Goal: Information Seeking & Learning: Find contact information

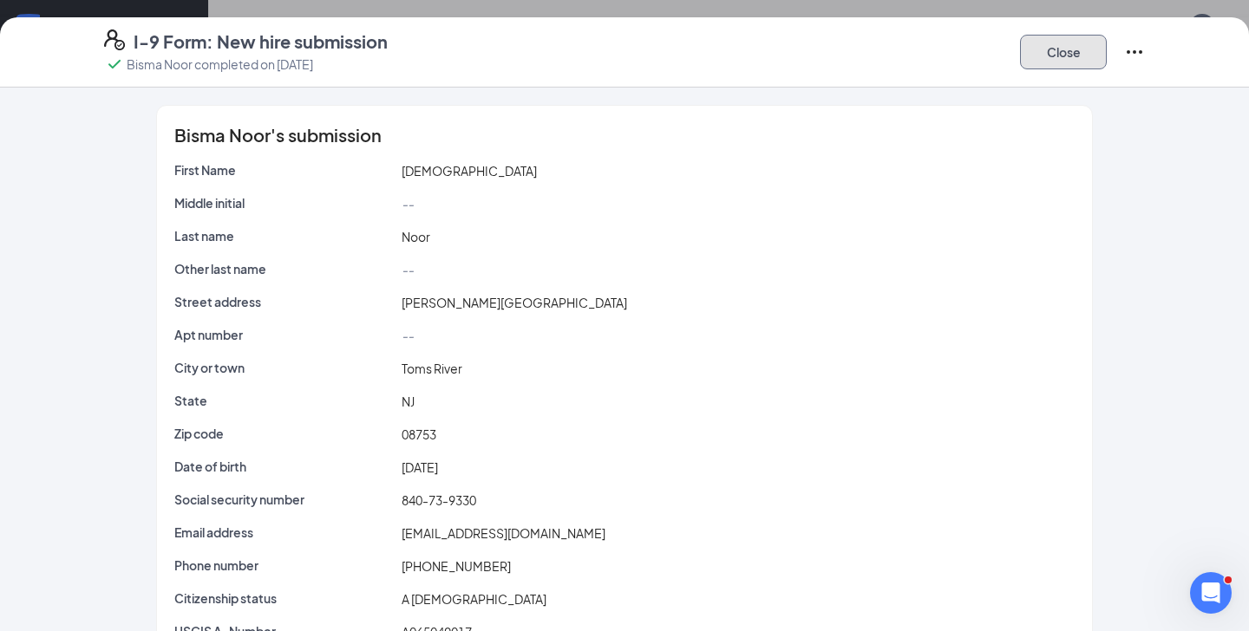
click at [1069, 42] on button "Close" at bounding box center [1063, 52] width 87 height 35
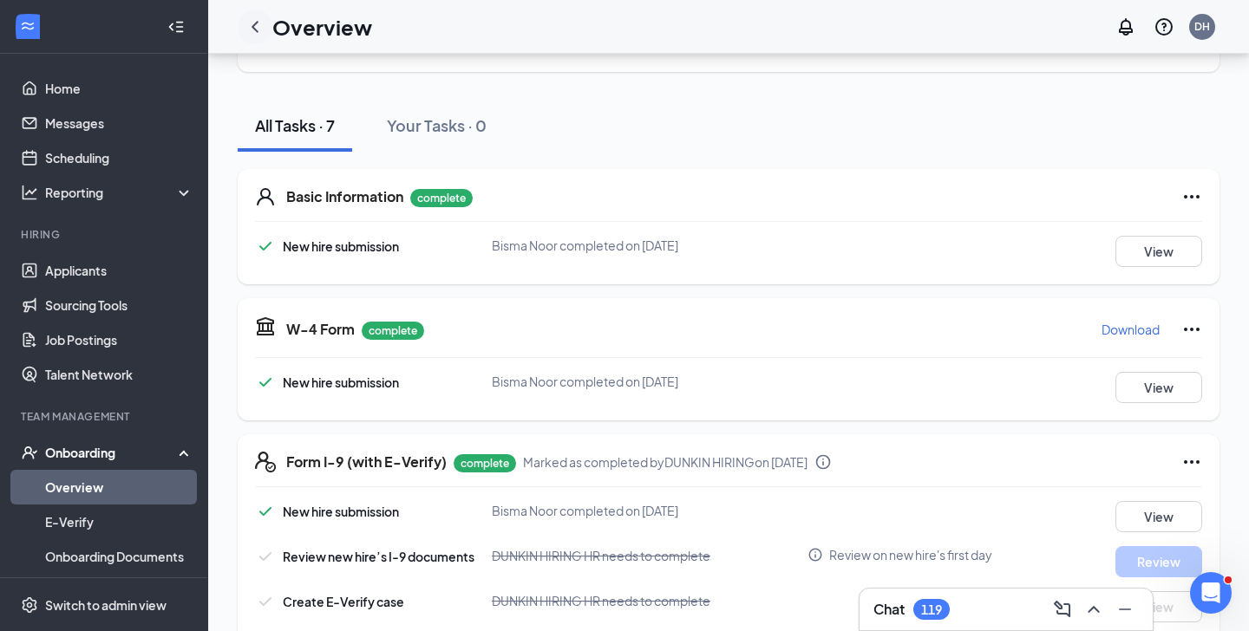
click at [258, 30] on icon "ChevronLeft" at bounding box center [255, 26] width 21 height 21
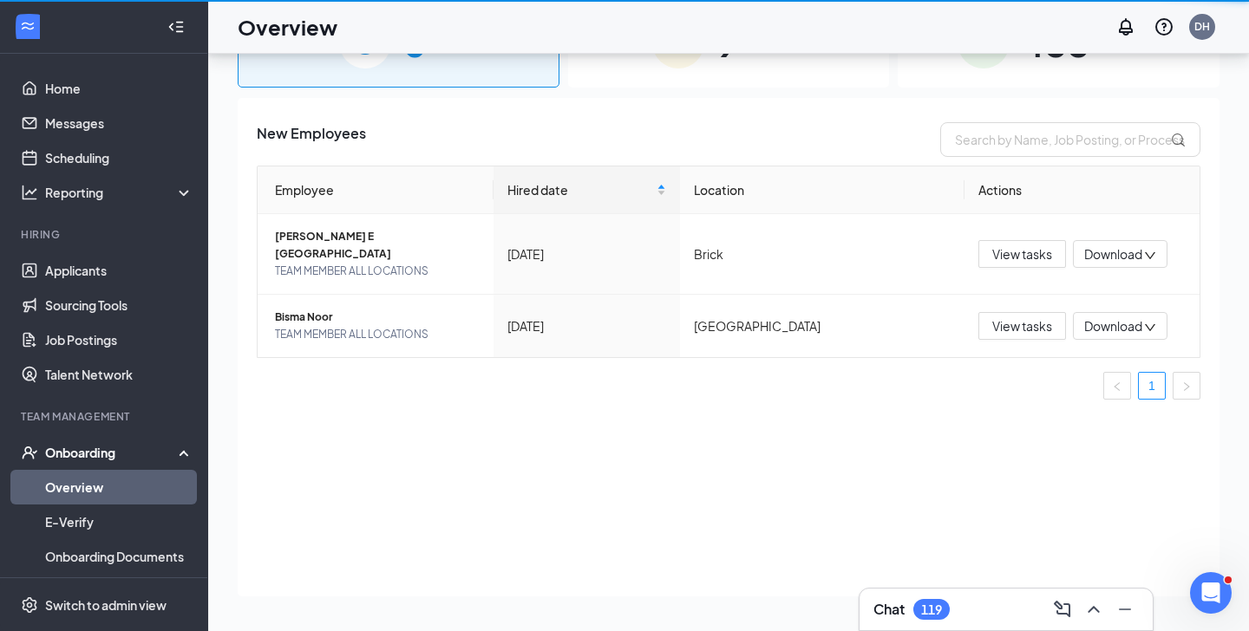
scroll to position [78, 0]
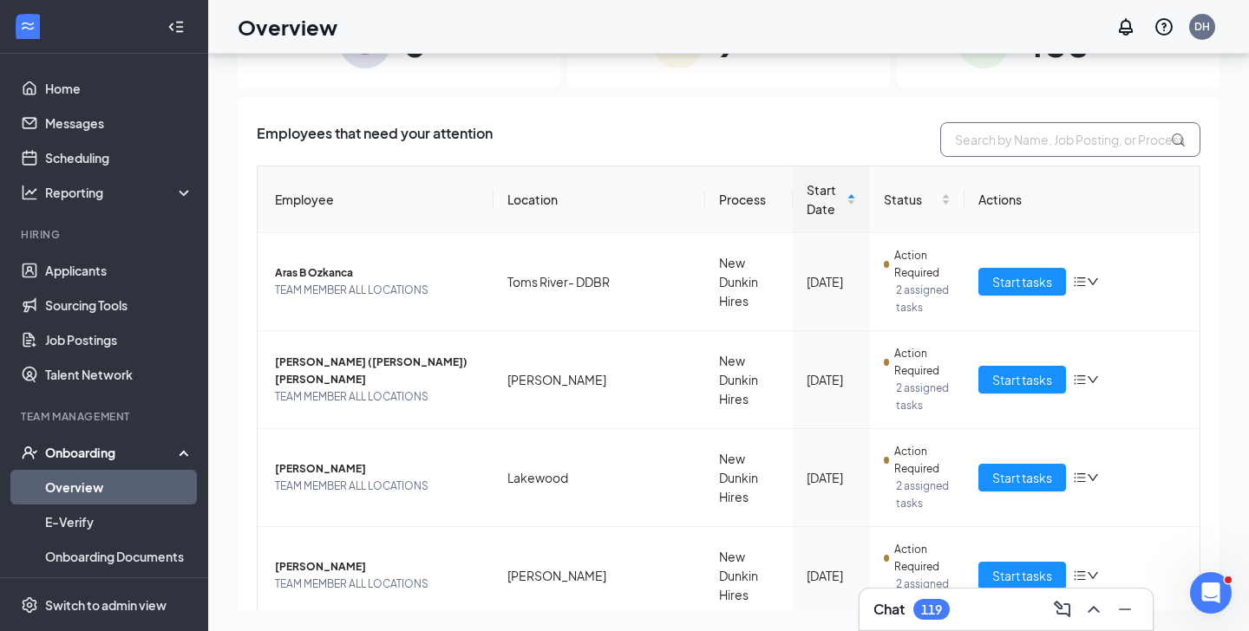
click at [999, 144] on input "text" at bounding box center [1070, 139] width 260 height 35
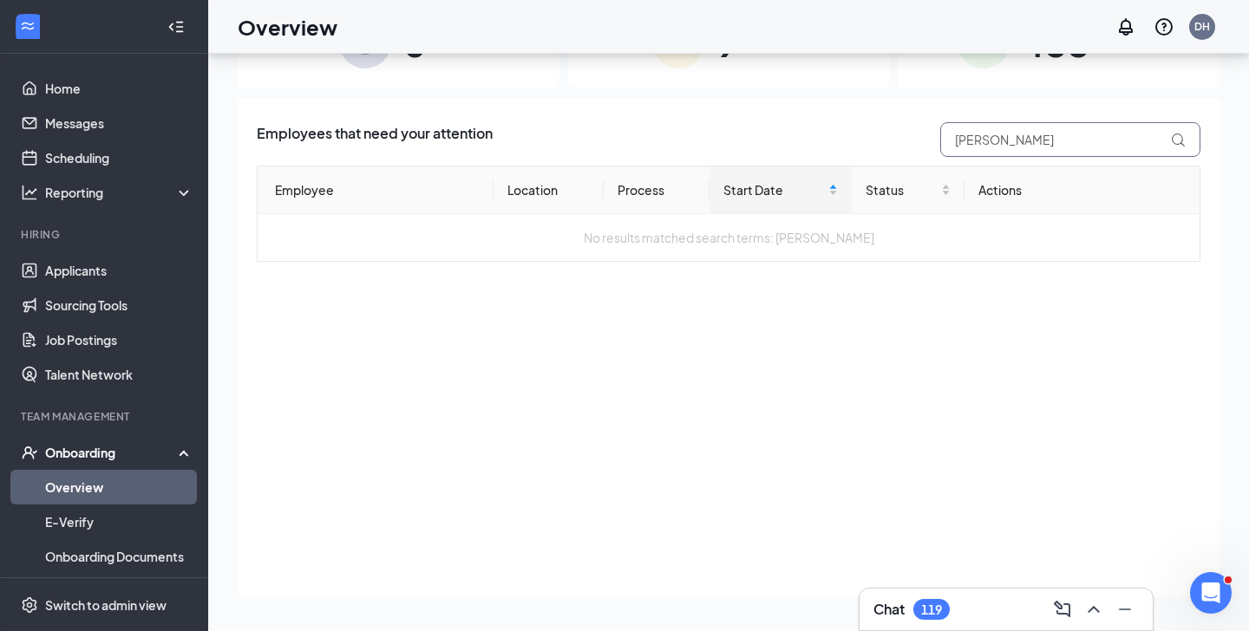
click at [999, 144] on input "[PERSON_NAME]" at bounding box center [1070, 139] width 260 height 35
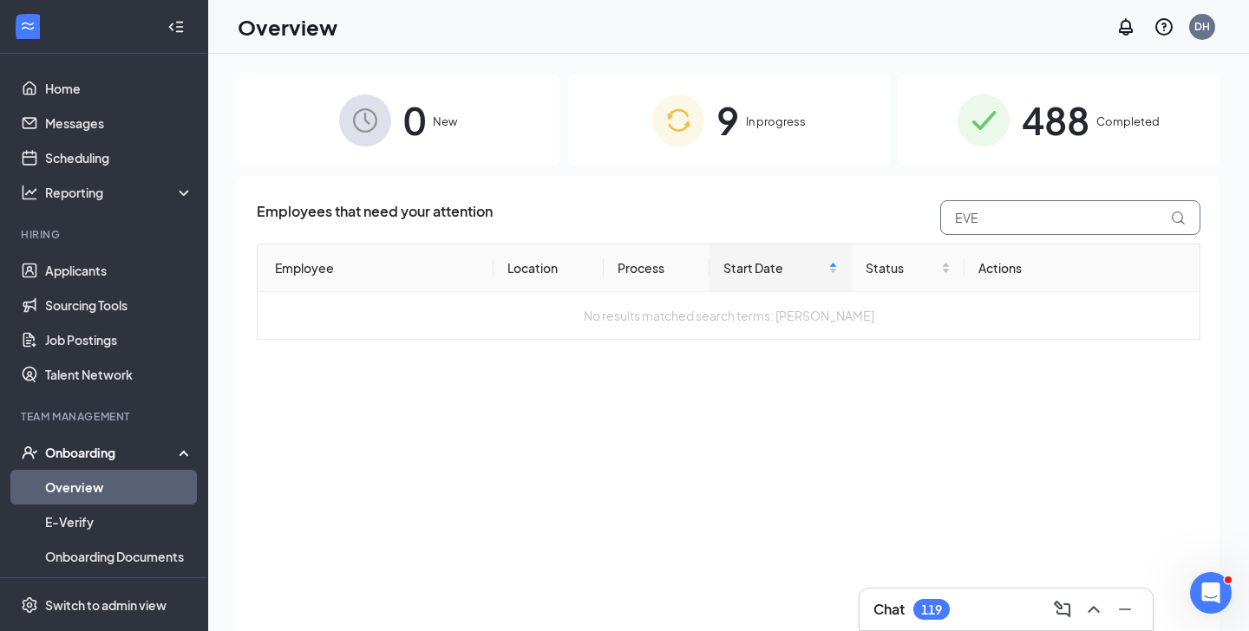
type input "EVE"
click at [1036, 107] on span "488" at bounding box center [1056, 120] width 68 height 60
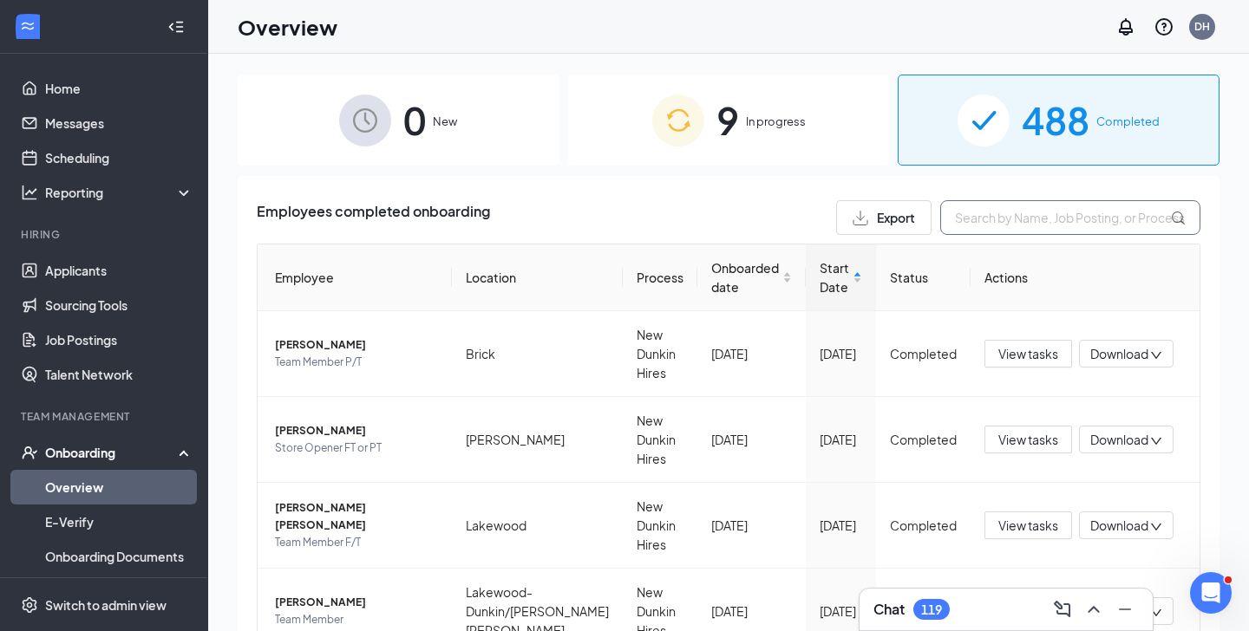
click at [975, 219] on input "text" at bounding box center [1070, 217] width 260 height 35
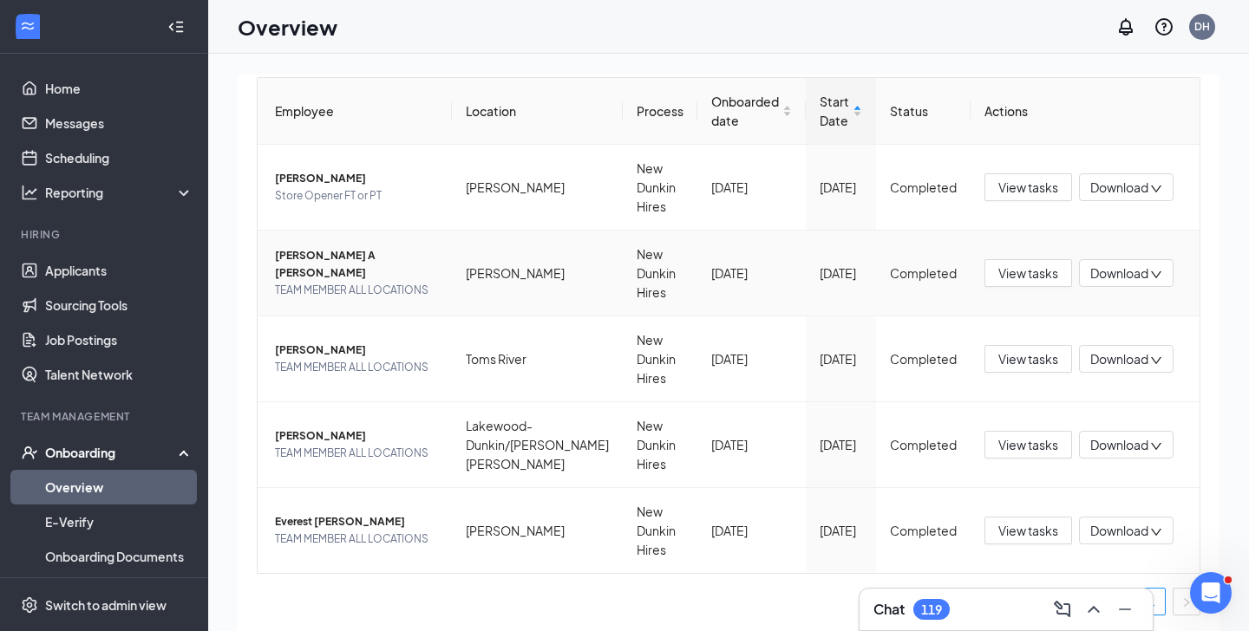
scroll to position [169, 0]
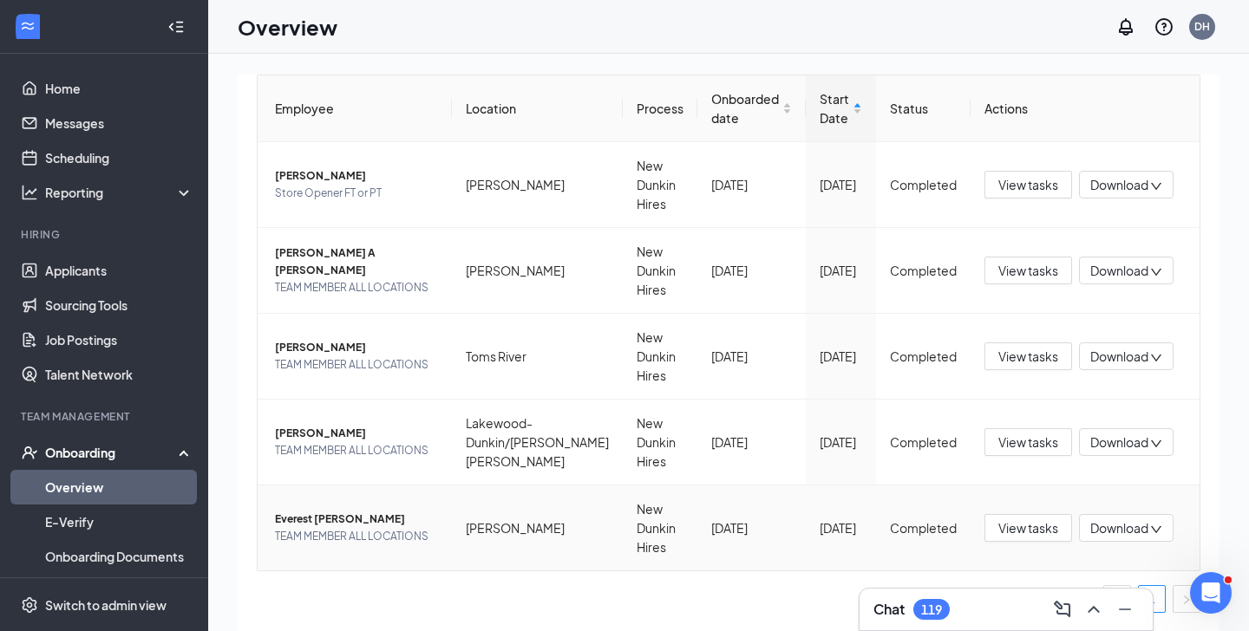
click at [349, 519] on span "Everest [PERSON_NAME]" at bounding box center [356, 519] width 163 height 17
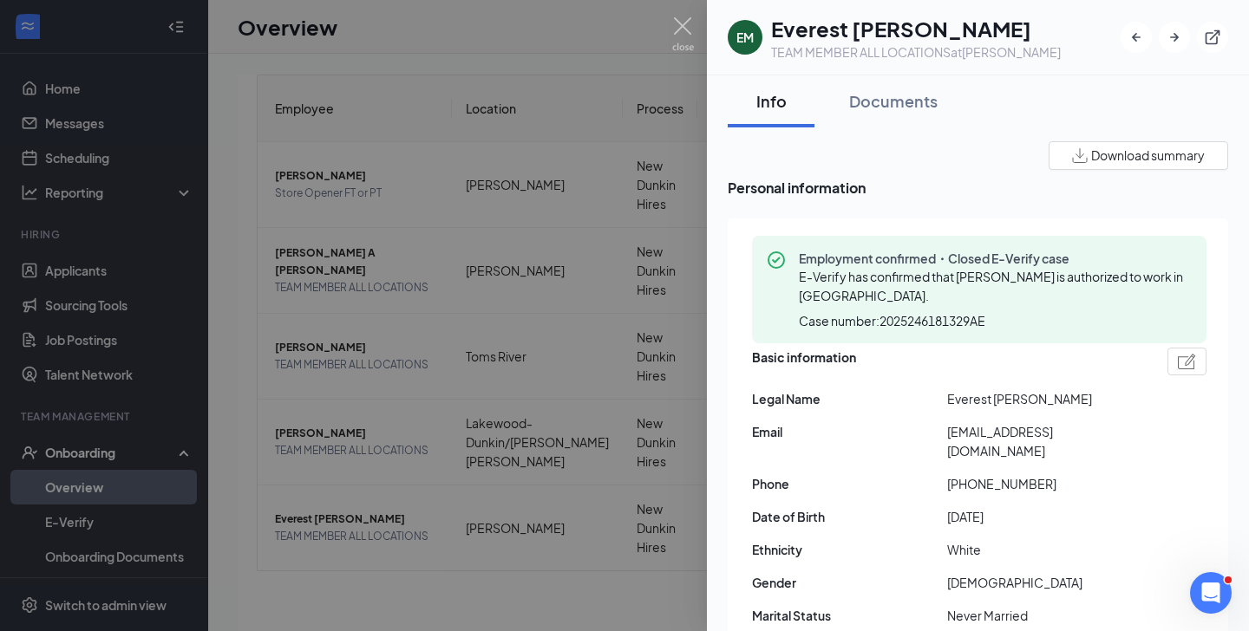
click at [960, 395] on span "Everest [PERSON_NAME]" at bounding box center [1044, 398] width 195 height 19
copy span "Everest [PERSON_NAME]"
click at [971, 429] on span "[EMAIL_ADDRESS][DOMAIN_NAME]" at bounding box center [1044, 441] width 195 height 38
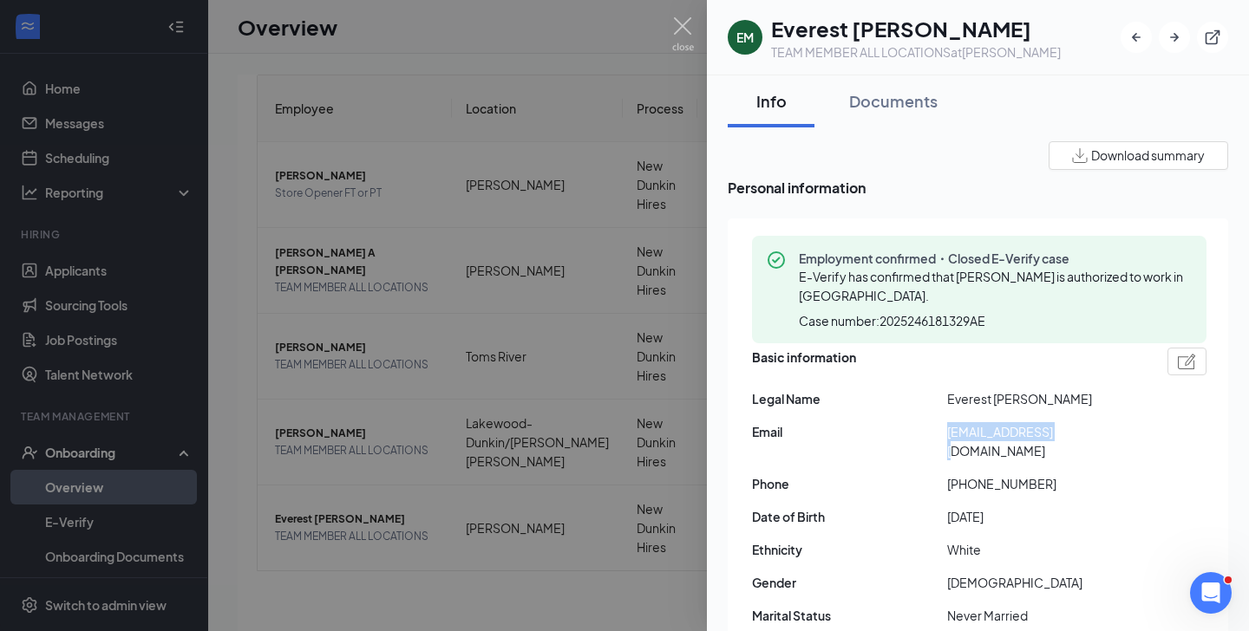
click at [971, 429] on span "[EMAIL_ADDRESS][DOMAIN_NAME]" at bounding box center [1044, 441] width 195 height 38
copy span "[EMAIL_ADDRESS][DOMAIN_NAME]"
drag, startPoint x: 962, startPoint y: 466, endPoint x: 1106, endPoint y: 467, distance: 144.0
click at [1106, 474] on span "[PHONE_NUMBER]" at bounding box center [1044, 483] width 195 height 19
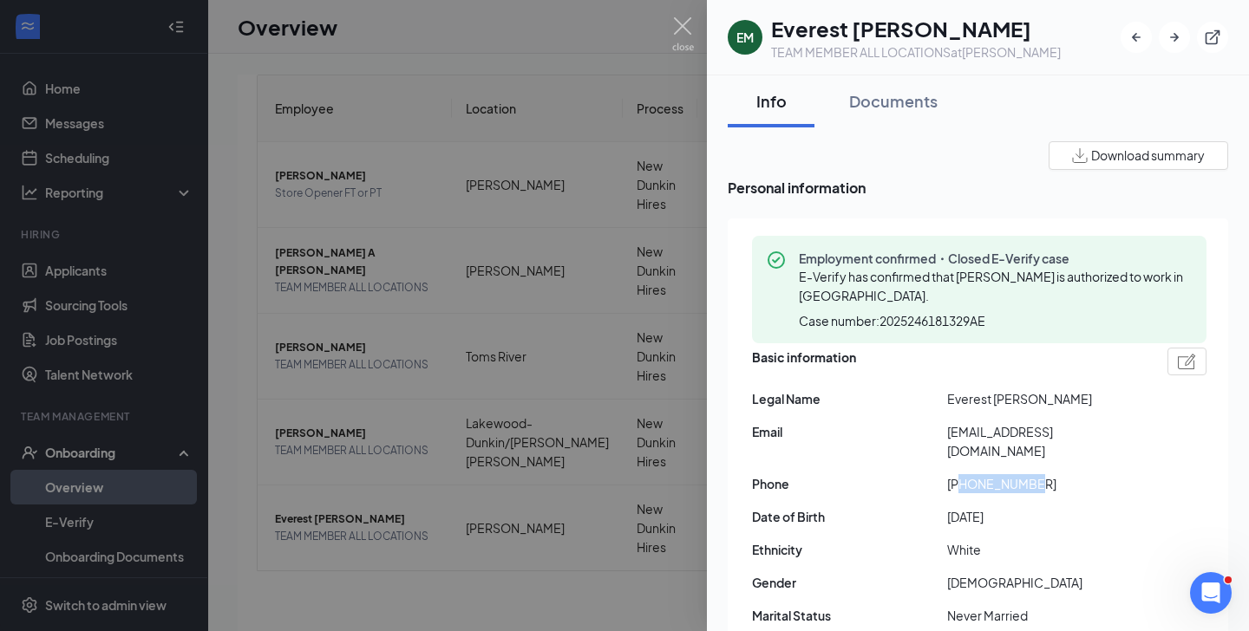
copy span "7325510967"
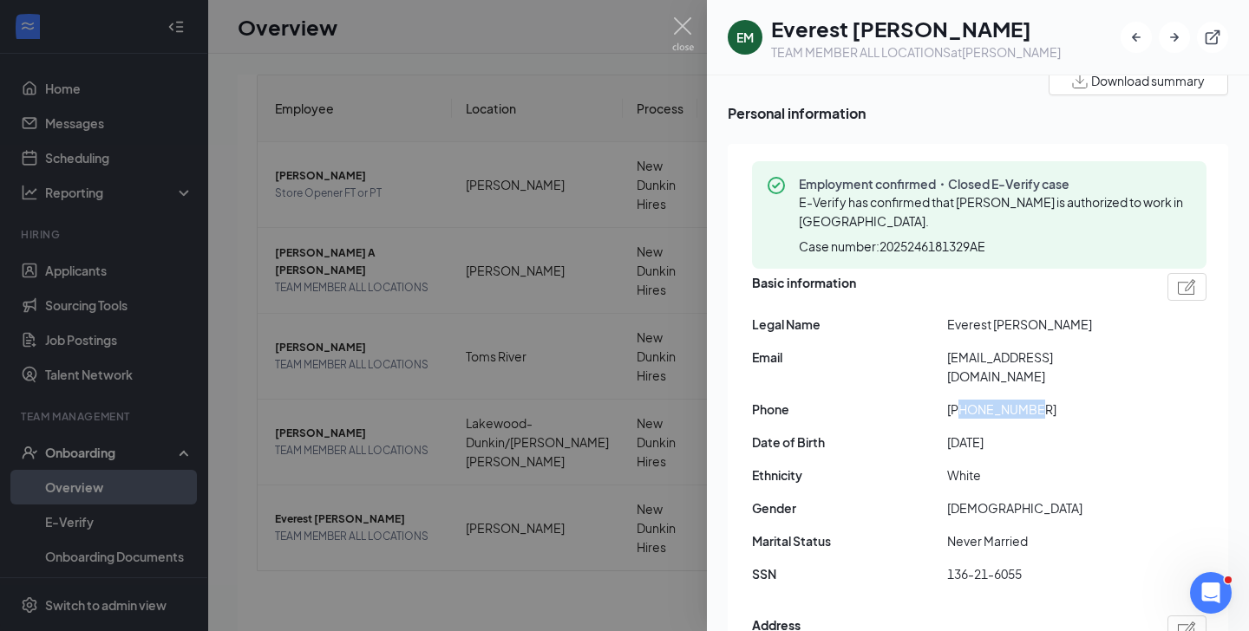
scroll to position [82, 0]
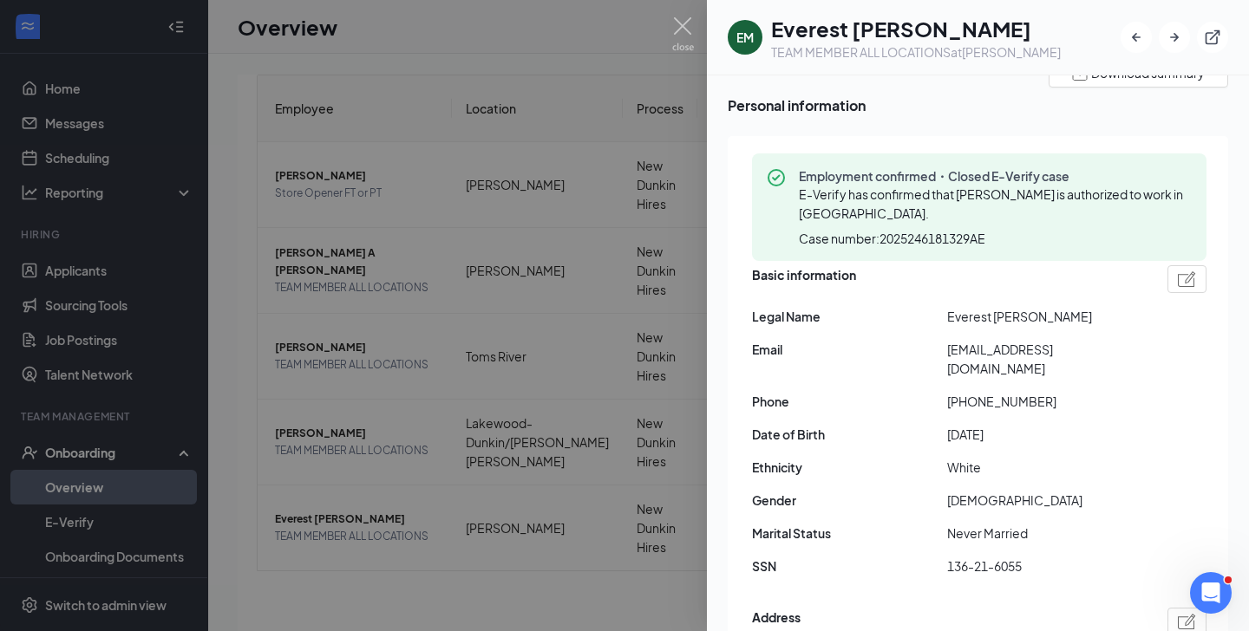
click at [964, 557] on span "136-21-6055" at bounding box center [1044, 566] width 195 height 19
copy span "136-21-6055"
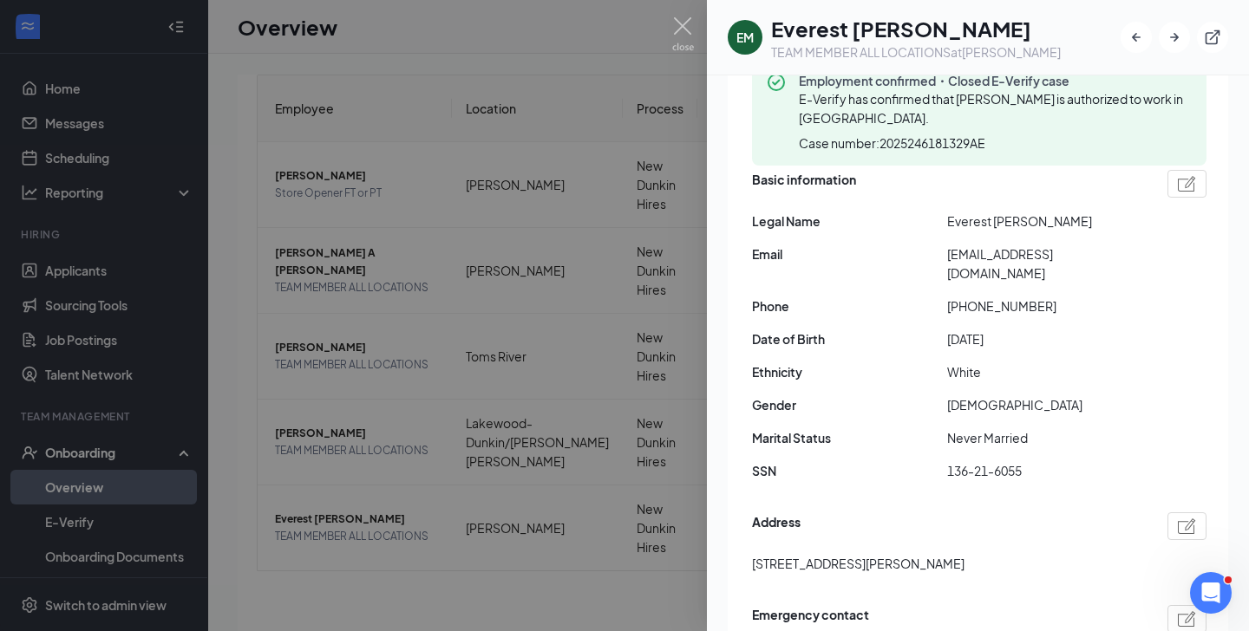
click at [858, 554] on span "[STREET_ADDRESS][PERSON_NAME]" at bounding box center [858, 563] width 212 height 19
copy span "[STREET_ADDRESS][PERSON_NAME]"
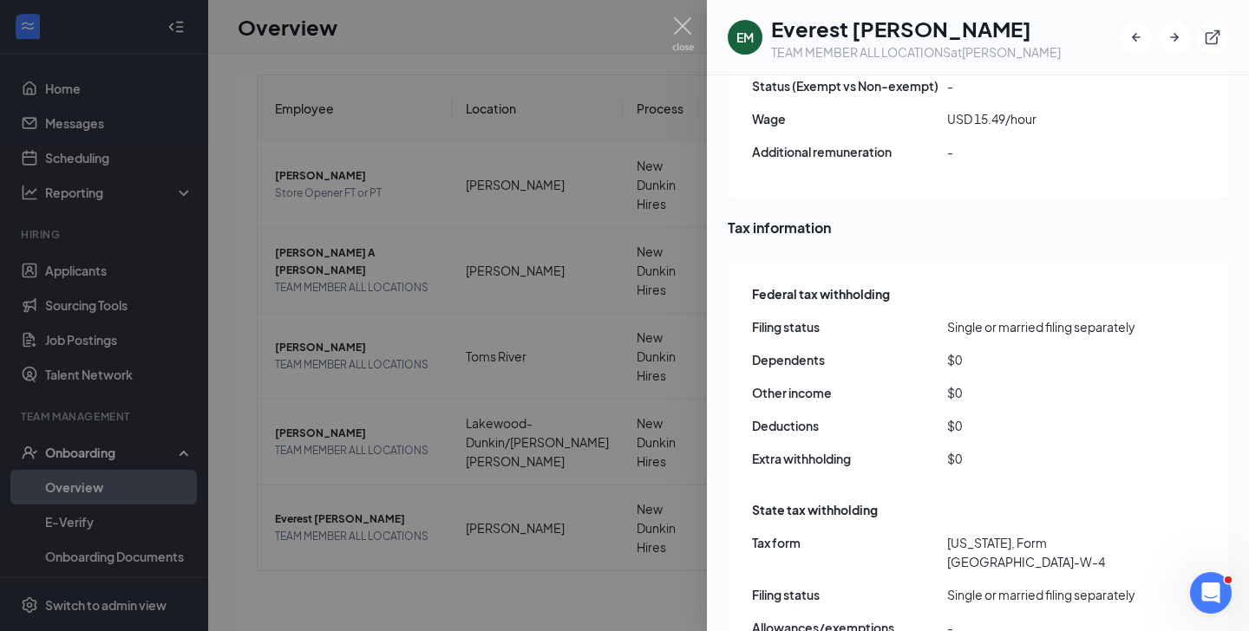
scroll to position [1393, 0]
click at [683, 19] on img at bounding box center [683, 34] width 22 height 34
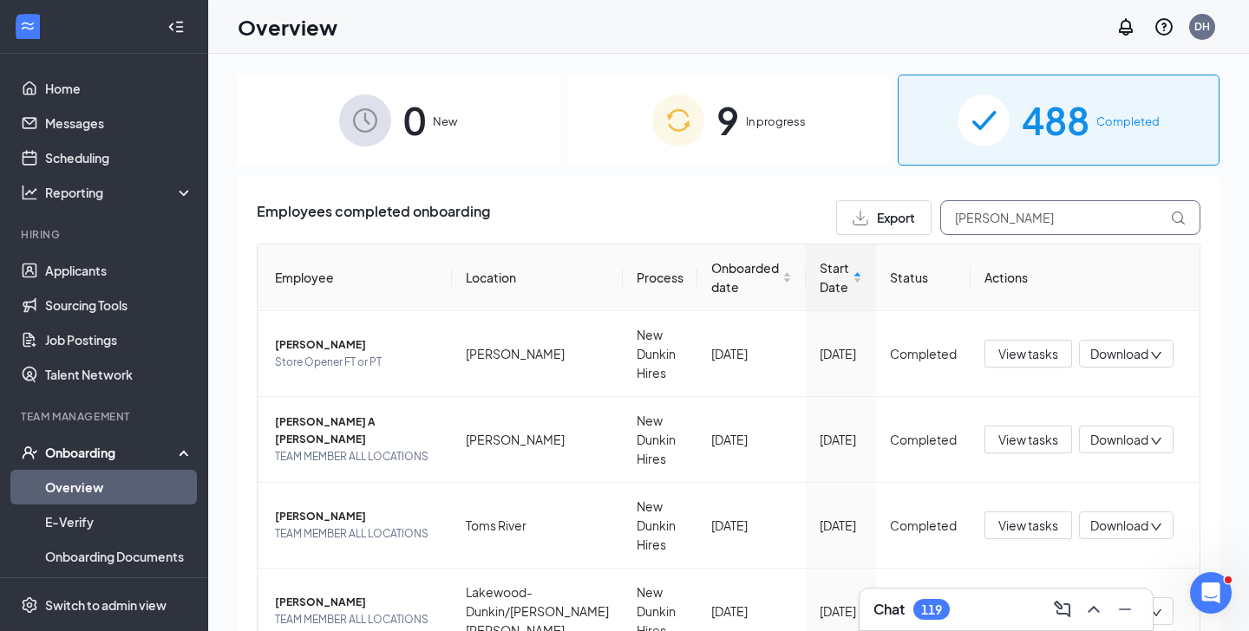
click at [1028, 224] on input "[PERSON_NAME]" at bounding box center [1070, 217] width 260 height 35
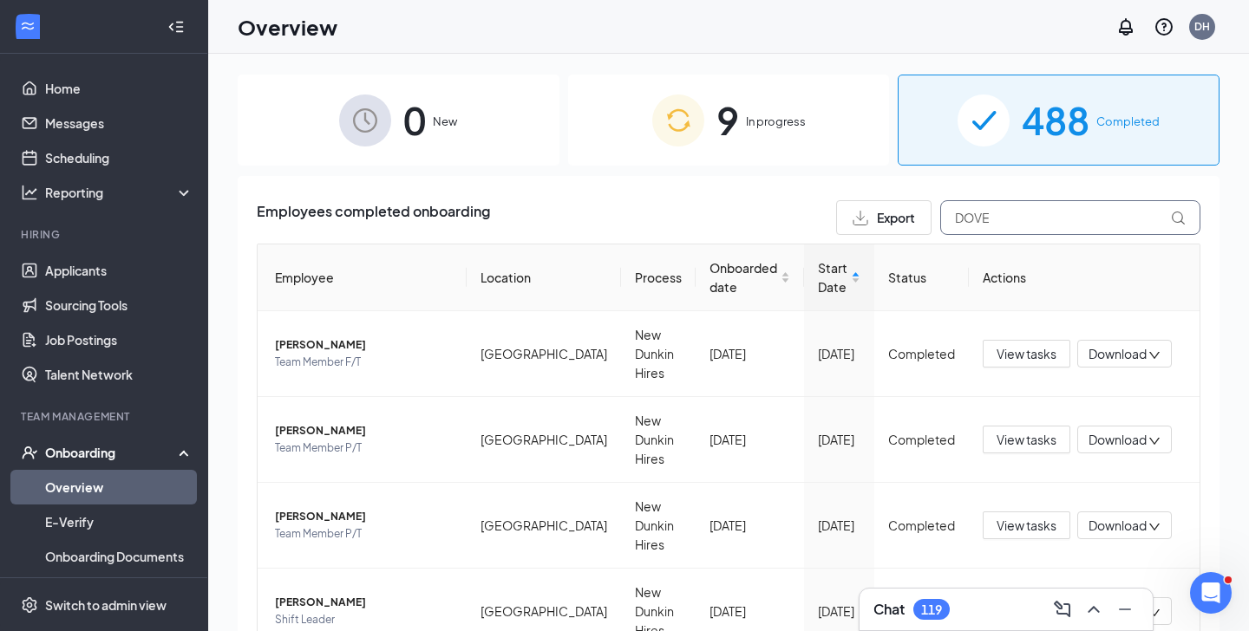
type input "DOVE"
click at [1010, 123] on div "488 Completed" at bounding box center [1059, 120] width 322 height 91
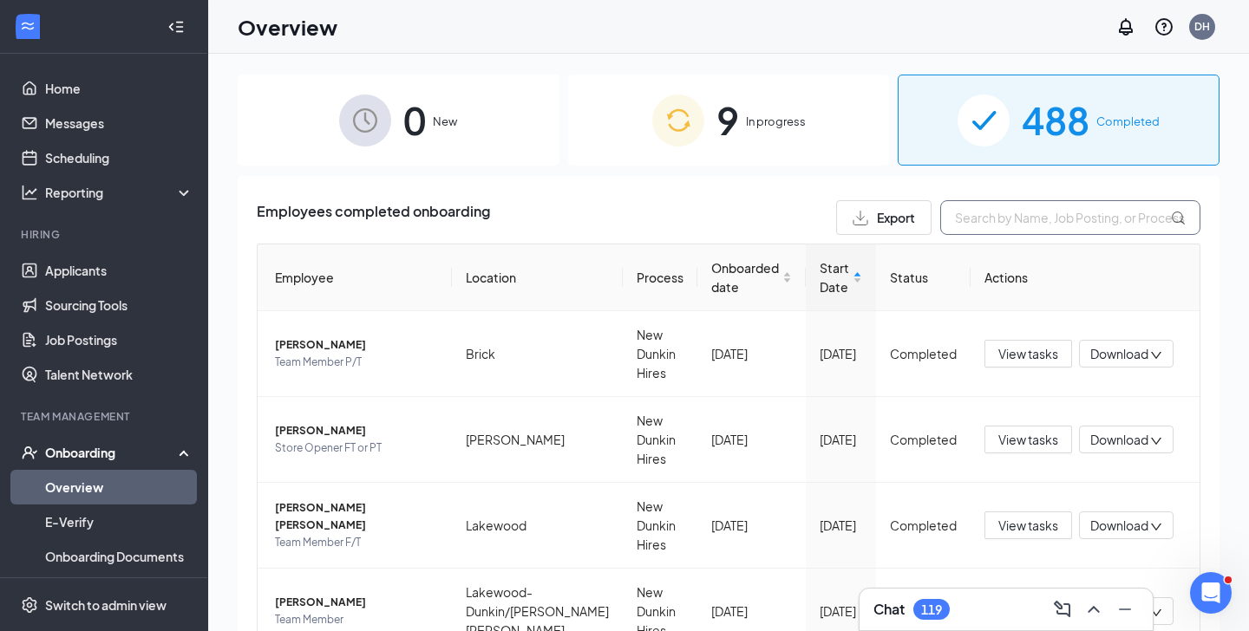
click at [1017, 216] on input "text" at bounding box center [1070, 217] width 260 height 35
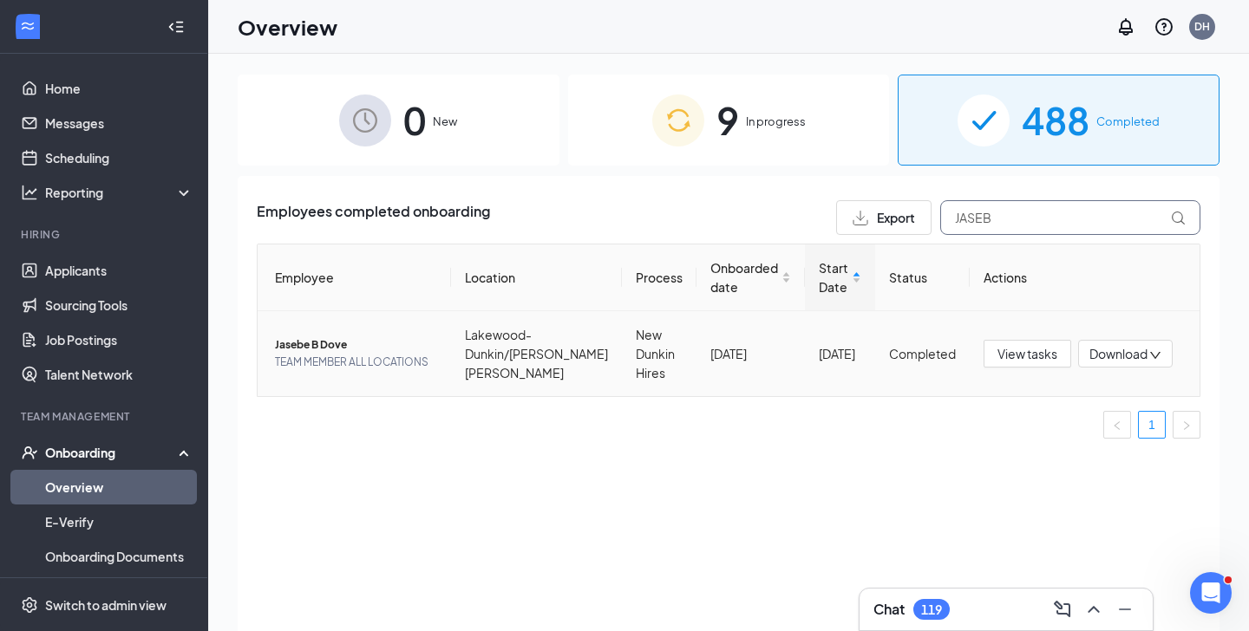
type input "JASEB"
click at [317, 341] on span "Jasebe B Dove" at bounding box center [356, 345] width 162 height 17
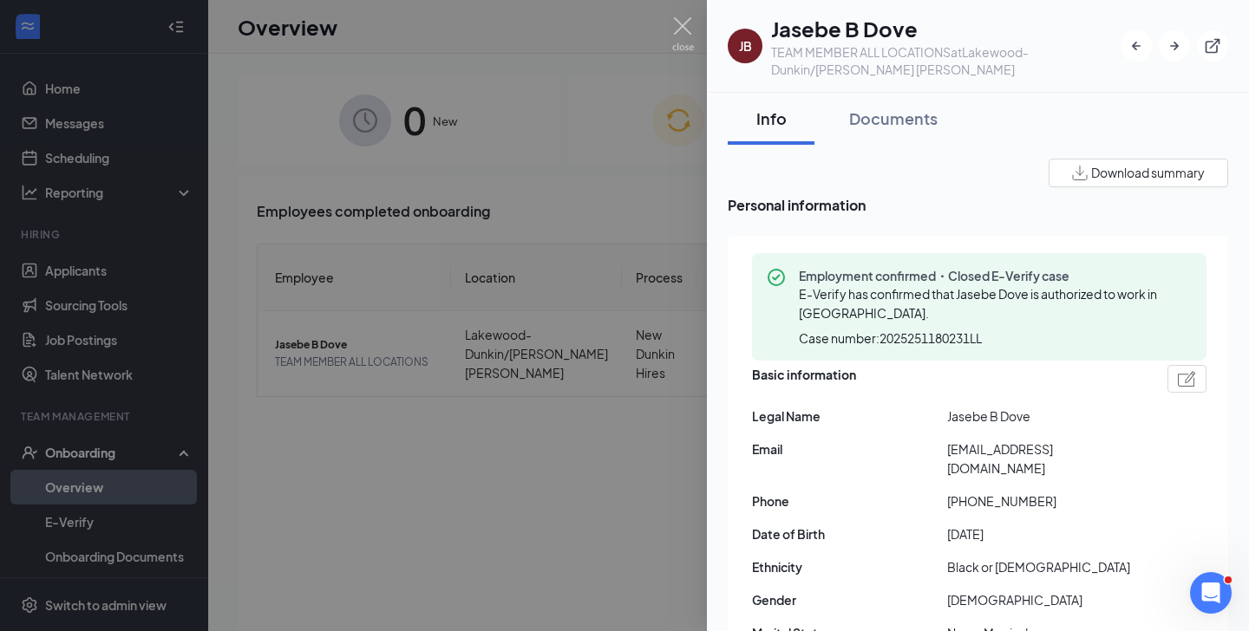
click at [976, 417] on span "Jasebe B Dove" at bounding box center [1044, 416] width 195 height 19
copy span "Jasebe B Dove"
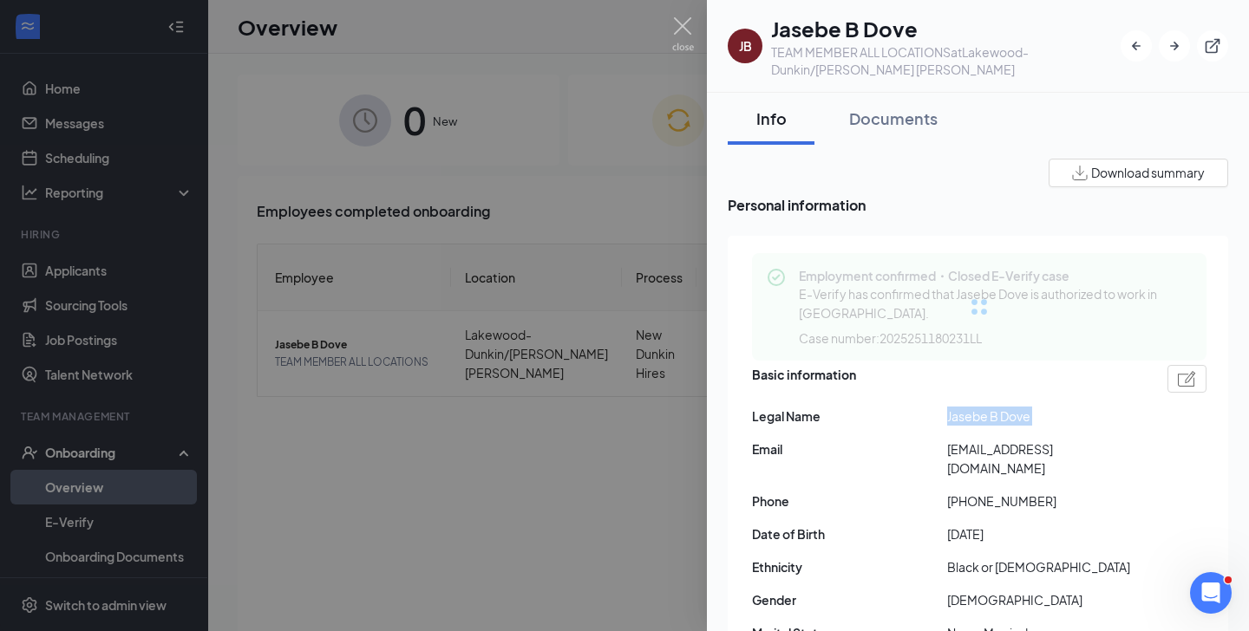
click at [971, 452] on span "[EMAIL_ADDRESS][DOMAIN_NAME]" at bounding box center [1044, 459] width 195 height 38
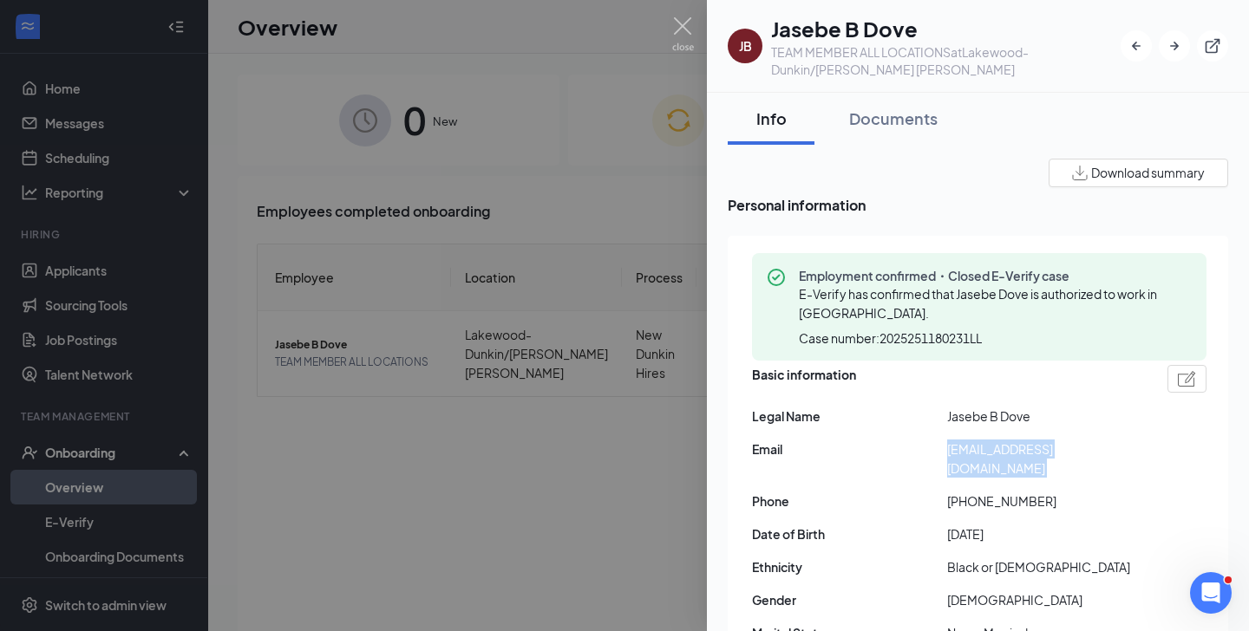
click at [971, 452] on span "[EMAIL_ADDRESS][DOMAIN_NAME]" at bounding box center [1044, 459] width 195 height 38
copy span "[EMAIL_ADDRESS][DOMAIN_NAME]"
drag, startPoint x: 964, startPoint y: 486, endPoint x: 1072, endPoint y: 471, distance: 108.6
click at [1072, 471] on div "Basic information Legal Name Jasebe B Dove Email [EMAIL_ADDRESS][DOMAIN_NAME] P…" at bounding box center [979, 525] width 454 height 329
click at [964, 492] on span "[PHONE_NUMBER]" at bounding box center [1044, 501] width 195 height 19
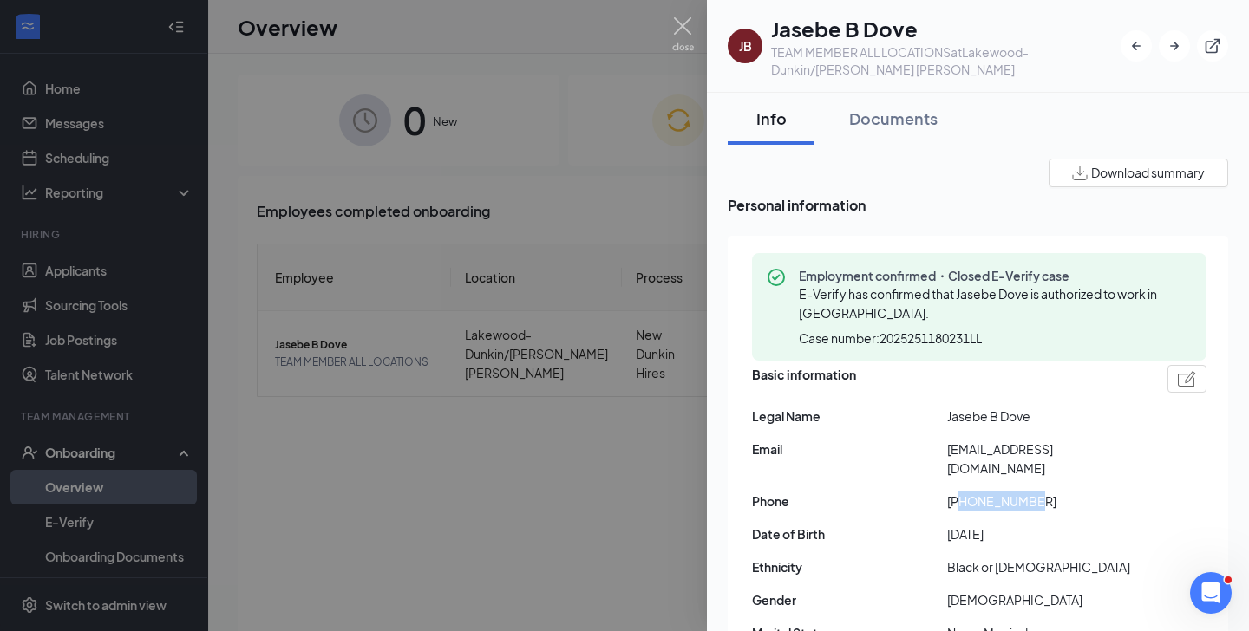
drag, startPoint x: 964, startPoint y: 480, endPoint x: 1059, endPoint y: 480, distance: 95.4
click at [1059, 492] on span "[PHONE_NUMBER]" at bounding box center [1044, 501] width 195 height 19
copy span "8483304483"
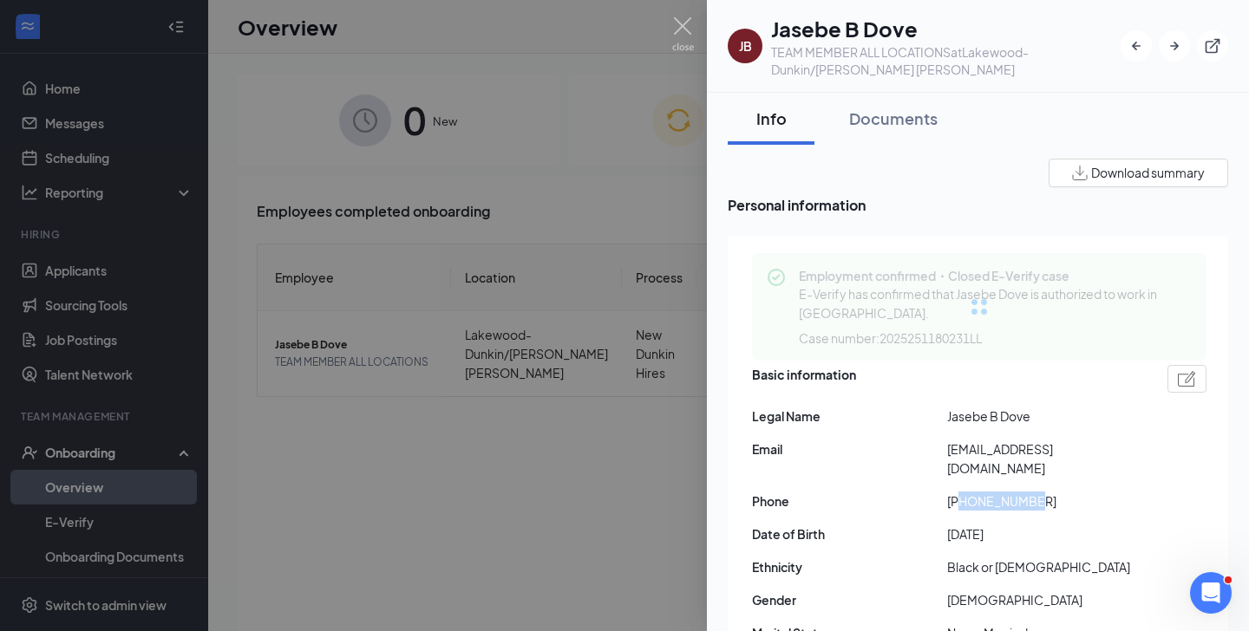
scroll to position [150, 0]
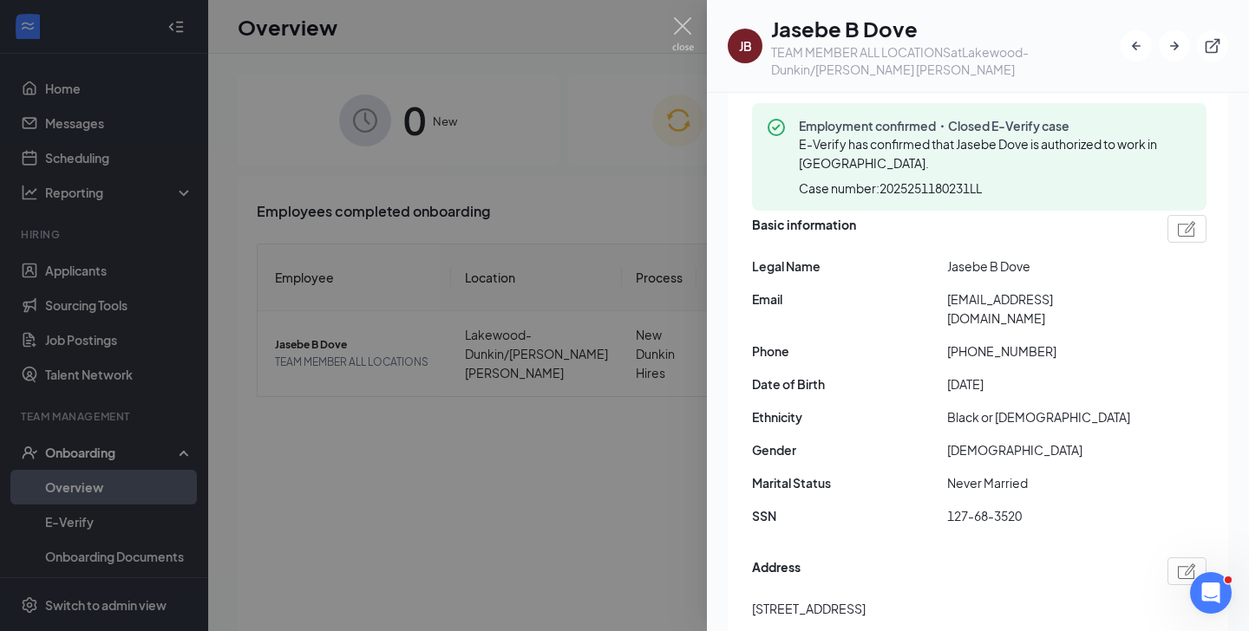
click at [969, 507] on span "127-68-3520" at bounding box center [1044, 516] width 195 height 19
copy span "127-68-3520"
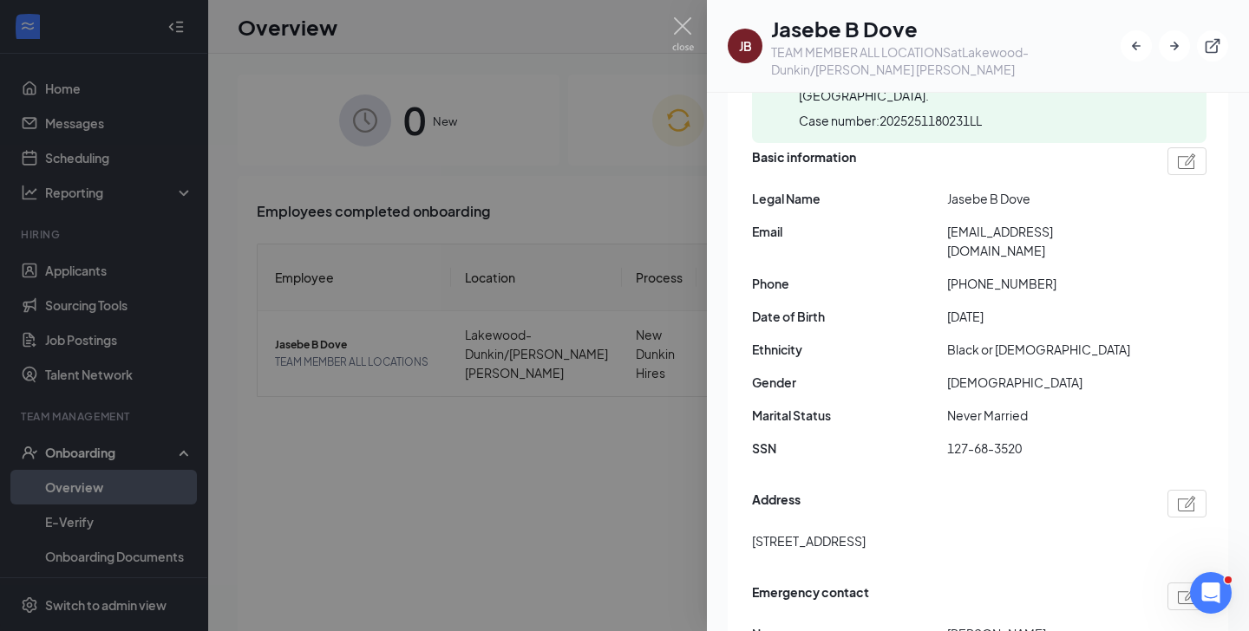
click at [825, 532] on span "[STREET_ADDRESS]" at bounding box center [809, 541] width 114 height 19
copy span "[STREET_ADDRESS]"
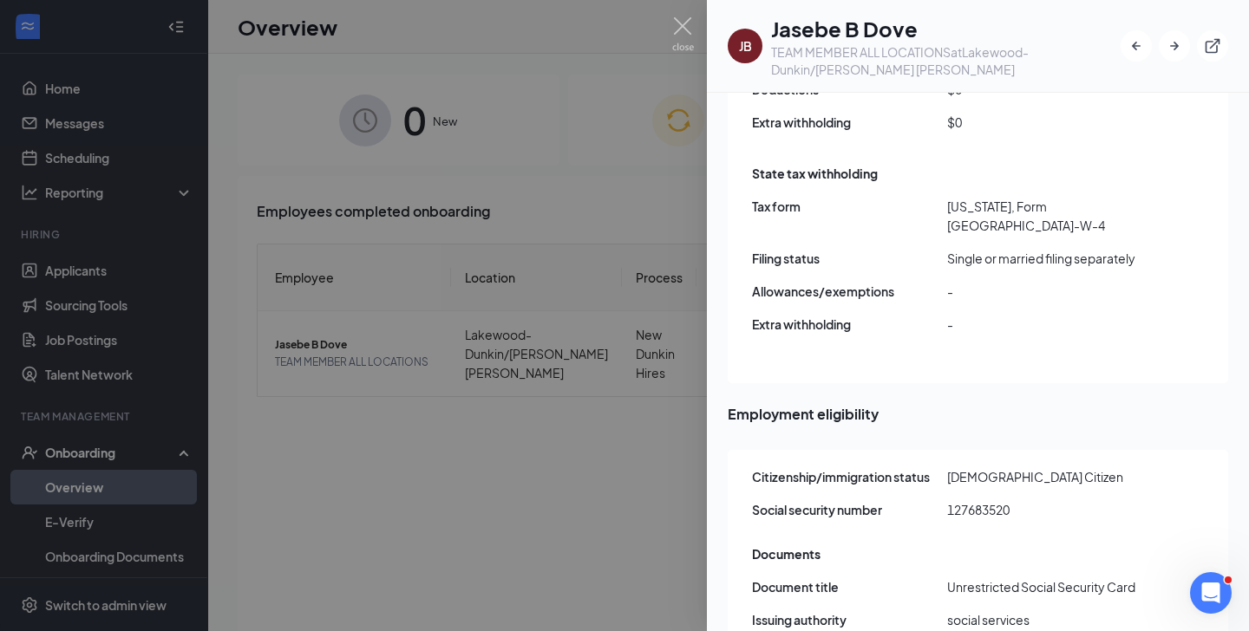
scroll to position [1441, 0]
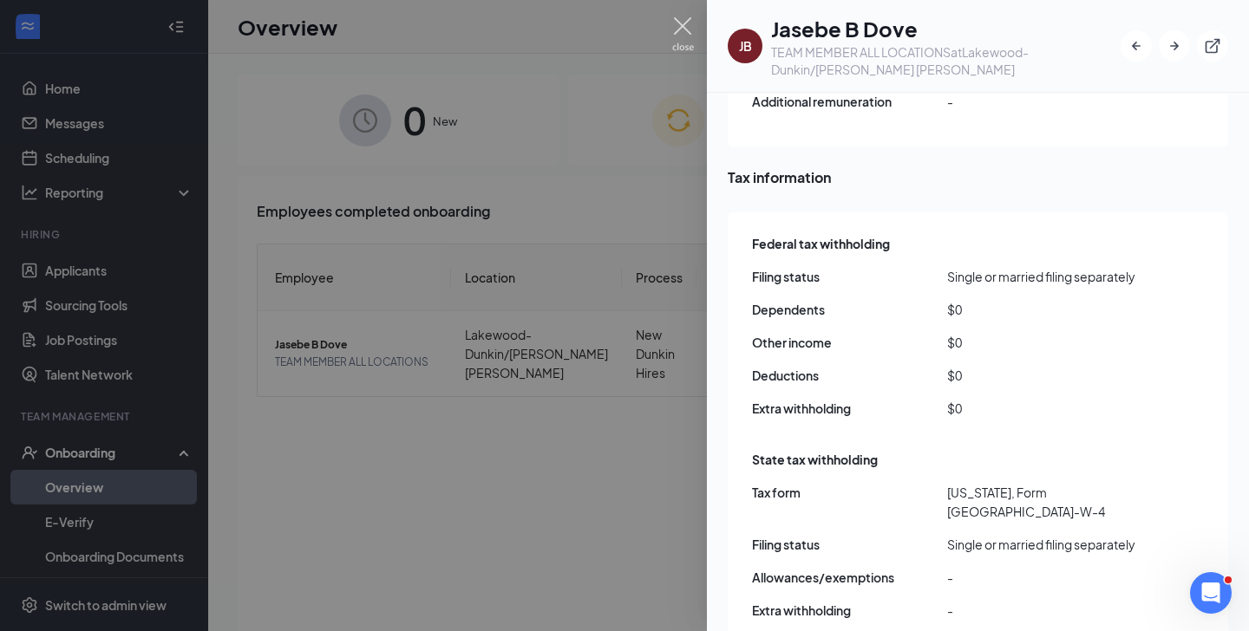
click at [676, 29] on img at bounding box center [683, 34] width 22 height 34
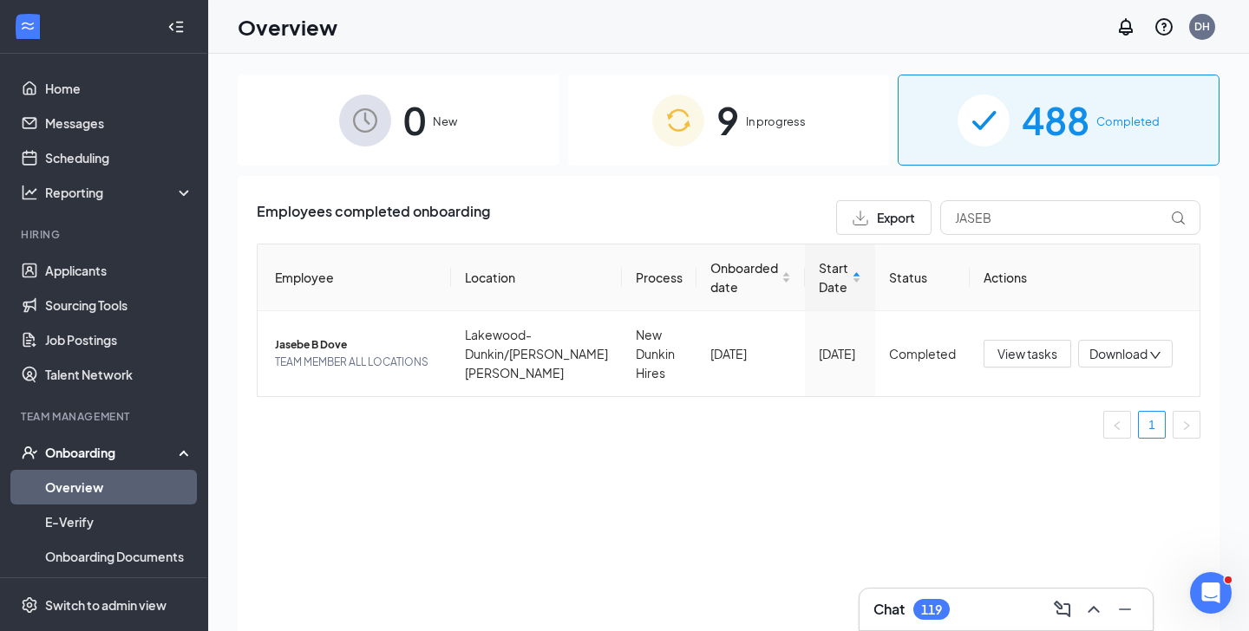
click at [1003, 155] on div "488 Completed" at bounding box center [1059, 120] width 322 height 91
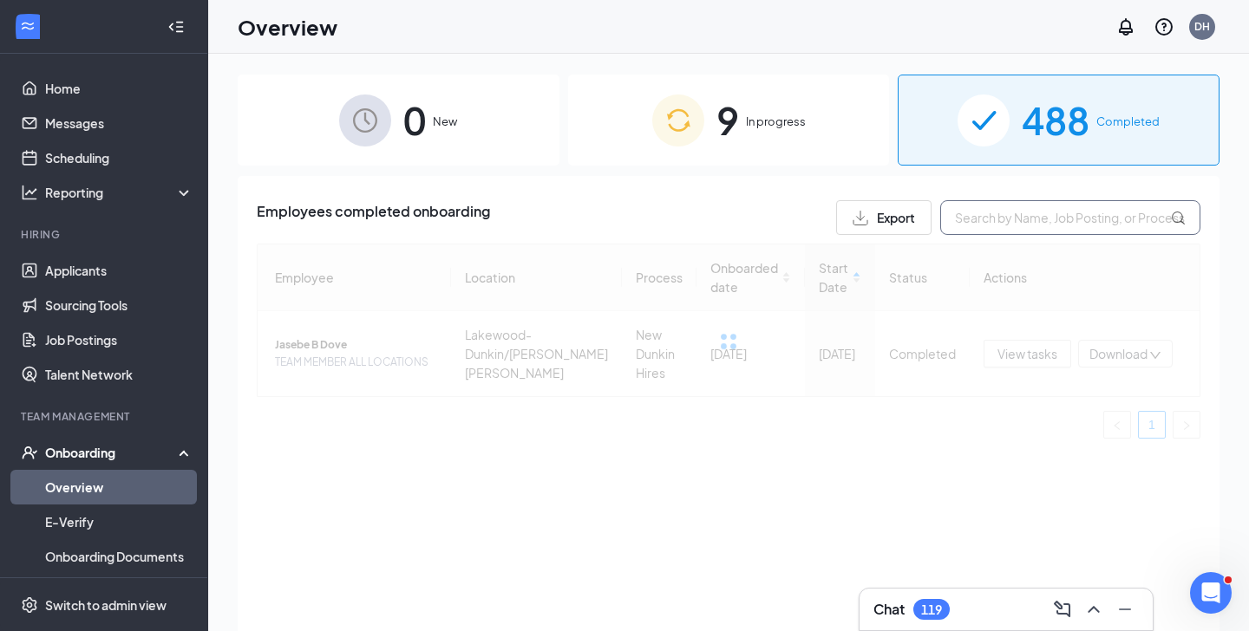
click at [1018, 212] on input "text" at bounding box center [1070, 217] width 260 height 35
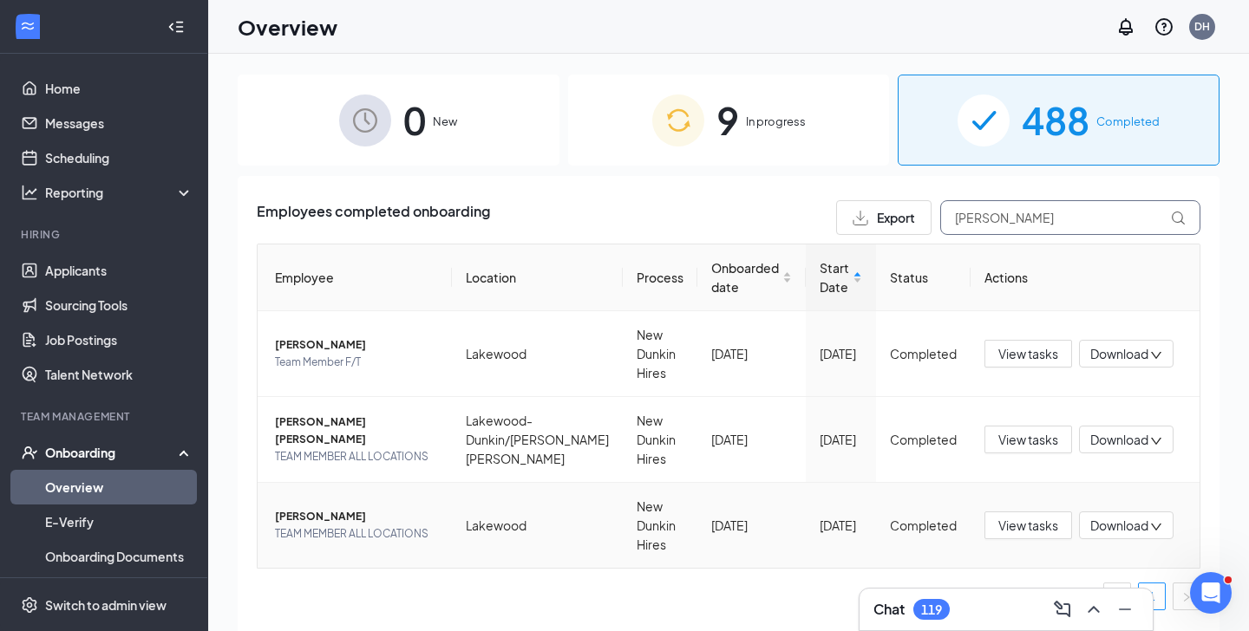
type input "[PERSON_NAME]"
click at [315, 518] on span "[PERSON_NAME]" at bounding box center [356, 516] width 163 height 17
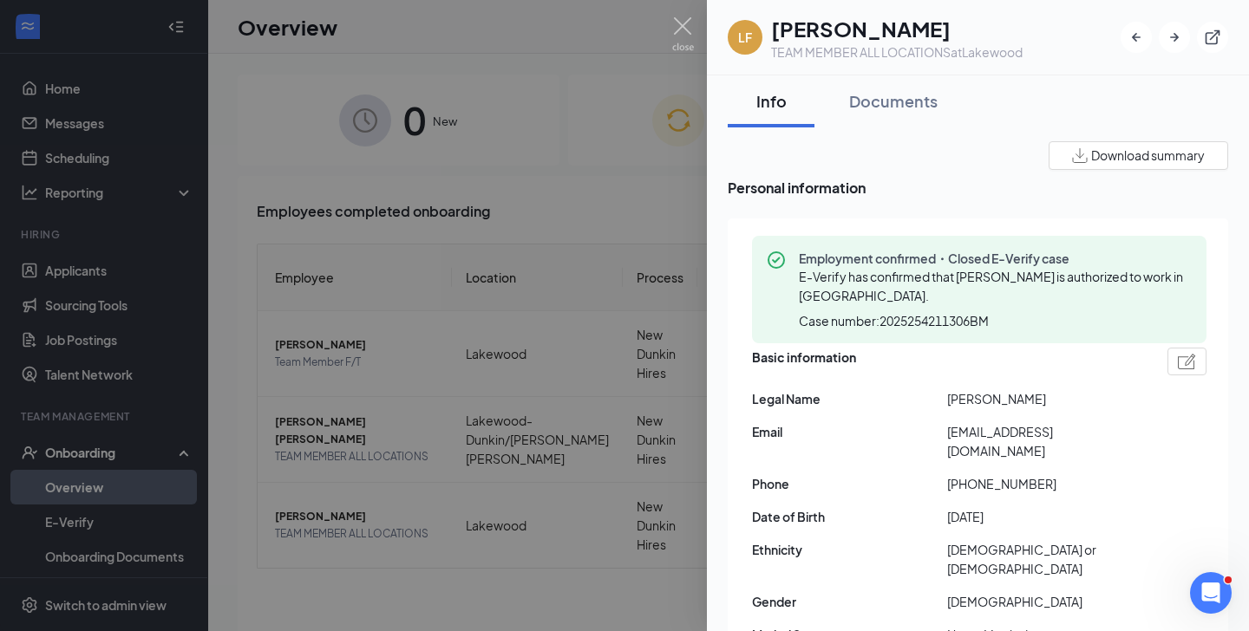
click at [953, 403] on span "[PERSON_NAME]" at bounding box center [1044, 398] width 195 height 19
click at [958, 427] on span "[EMAIL_ADDRESS][DOMAIN_NAME]" at bounding box center [1044, 441] width 195 height 38
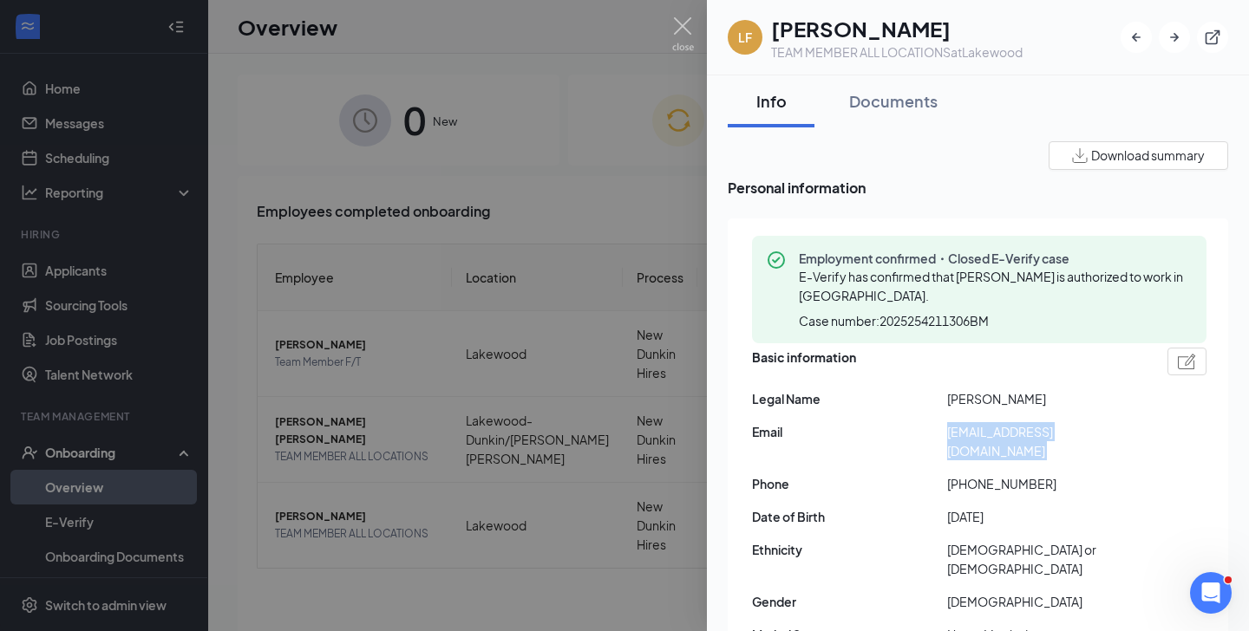
click at [958, 427] on span "[EMAIL_ADDRESS][DOMAIN_NAME]" at bounding box center [1044, 441] width 195 height 38
drag, startPoint x: 964, startPoint y: 465, endPoint x: 1064, endPoint y: 458, distance: 100.8
click at [1064, 474] on span "[PHONE_NUMBER]" at bounding box center [1044, 483] width 195 height 19
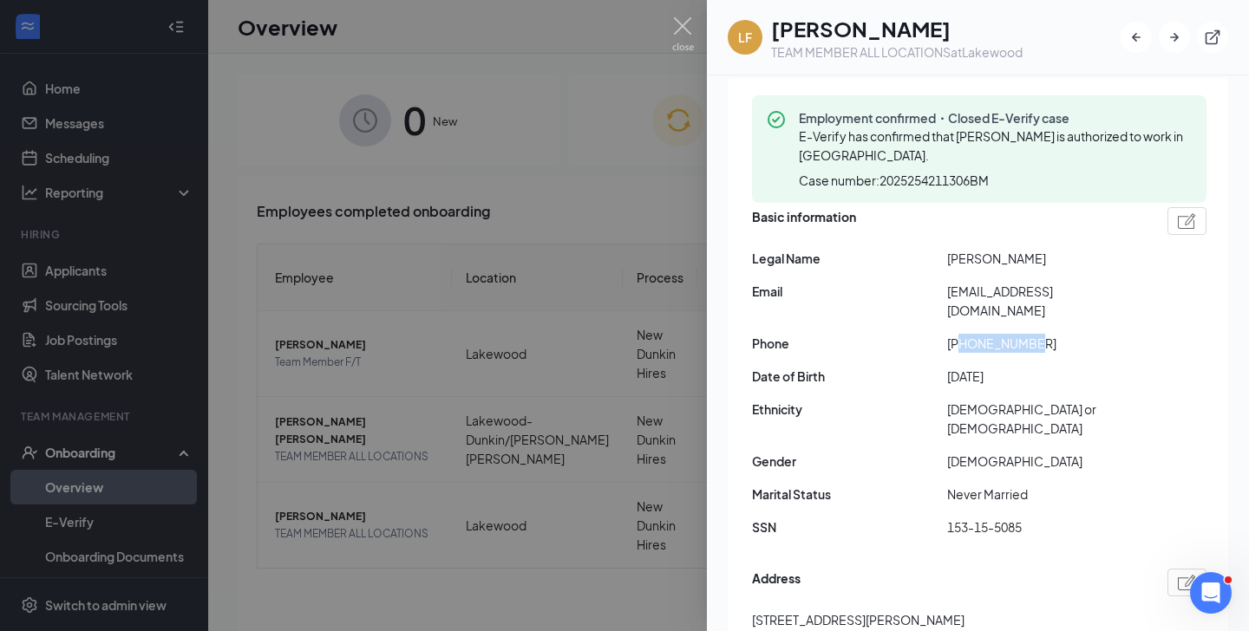
scroll to position [141, 0]
click at [961, 517] on span "153-15-5085" at bounding box center [1044, 526] width 195 height 19
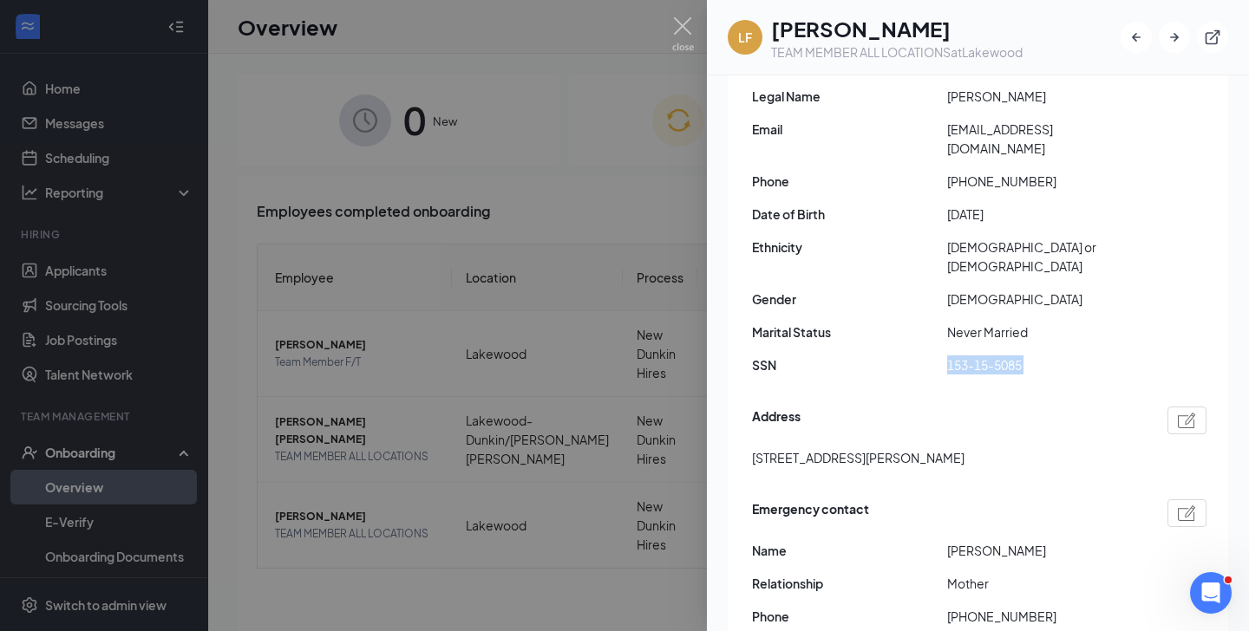
scroll to position [305, 0]
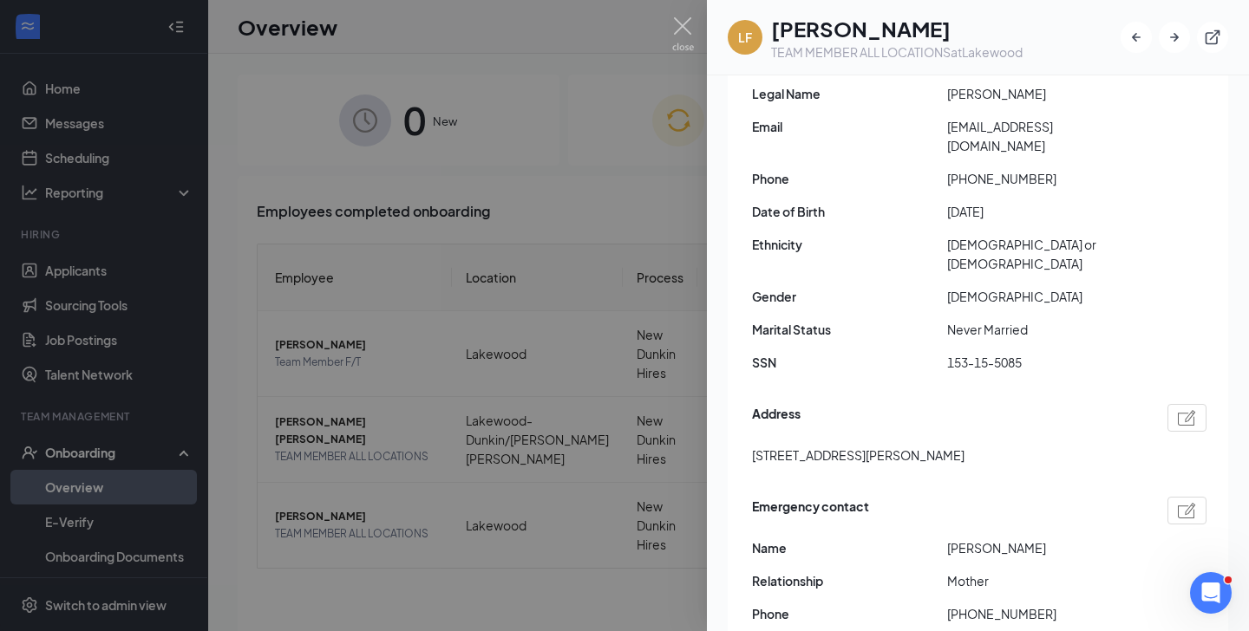
click at [853, 446] on span "[STREET_ADDRESS][PERSON_NAME]" at bounding box center [858, 455] width 212 height 19
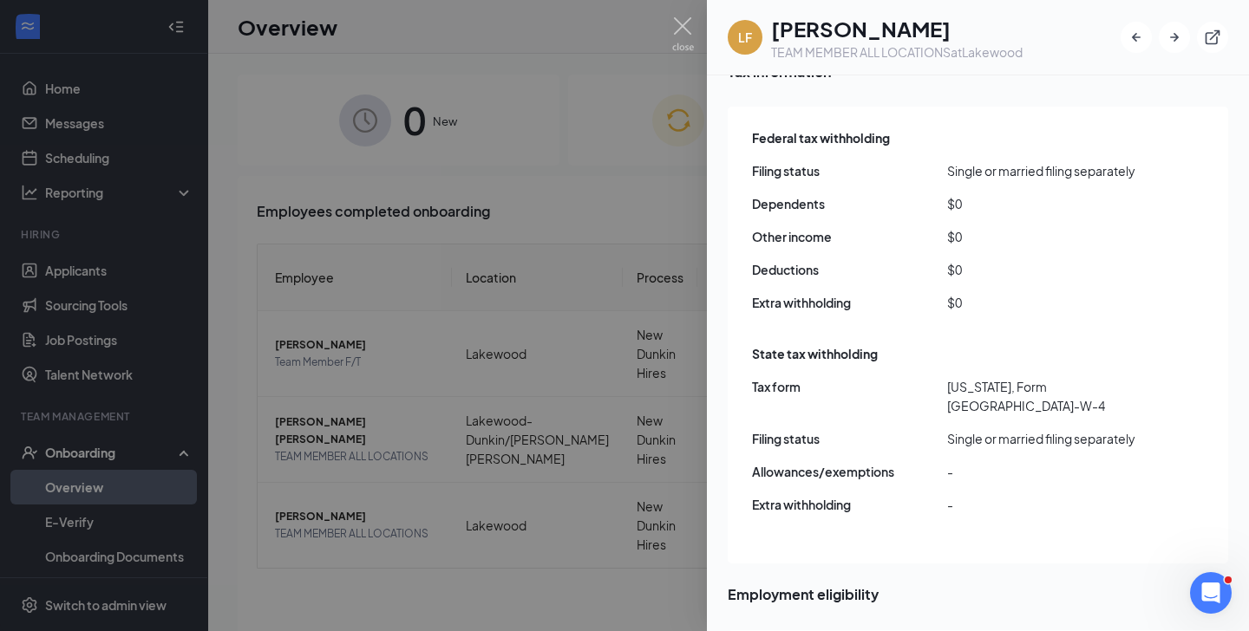
scroll to position [1546, 0]
